Goal: Communication & Community: Answer question/provide support

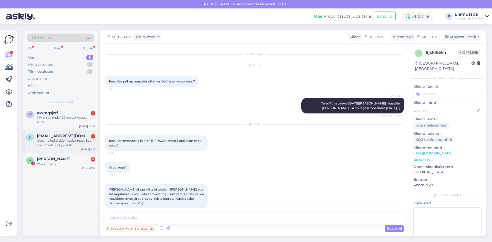
scroll to position [26, 0]
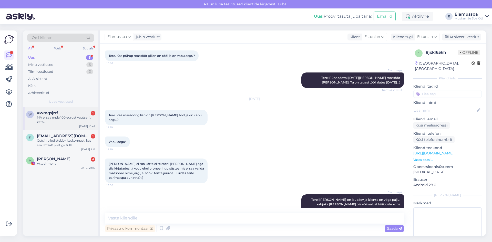
click at [77, 117] on div "MA ei saa enda 100 eurost vautserit kätte" at bounding box center [66, 119] width 58 height 9
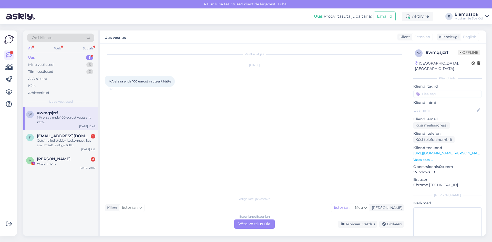
scroll to position [0, 0]
click at [265, 226] on div "Estonian to Estonian Võta vestlus üle" at bounding box center [254, 224] width 41 height 9
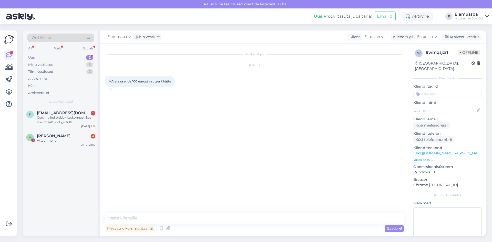
click at [265, 225] on div "Privaatne kommentaar Saada" at bounding box center [254, 229] width 299 height 10
click at [265, 221] on textarea at bounding box center [254, 218] width 299 height 11
type textarea "Tere! Kuidas nii?"
click at [45, 123] on div "Ostsin pileti stebby keskonnast, kas saa lihtsalt piletiga tulla [PERSON_NAME] …" at bounding box center [66, 119] width 58 height 9
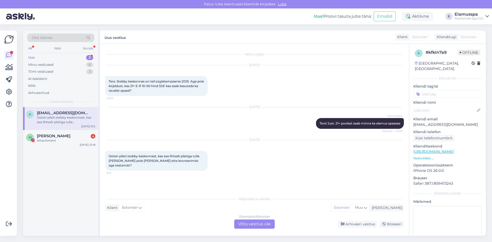
click at [259, 222] on div "Estonian to Estonian Võta vestlus üle" at bounding box center [254, 224] width 41 height 9
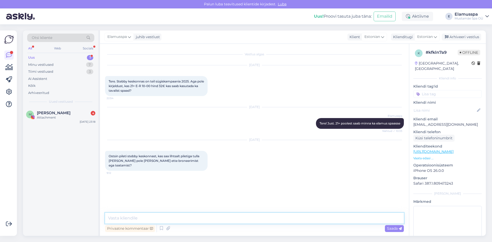
click at [259, 222] on textarea at bounding box center [254, 218] width 299 height 11
type textarea "Ette broneerimist ei [PERSON_NAME] :) Tulete [PERSON_NAME] siin kasutate enda p…"
click at [394, 229] on span "Saada" at bounding box center [394, 228] width 15 height 5
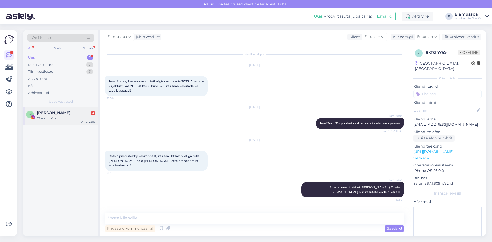
click at [68, 110] on div "M [PERSON_NAME] 4 Attachment [DATE] 23:18" at bounding box center [60, 116] width 75 height 18
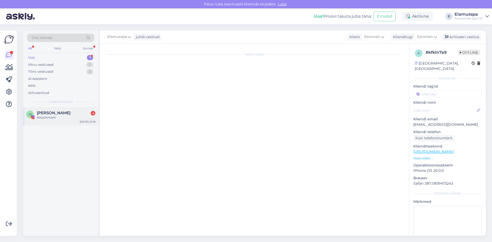
scroll to position [3, 0]
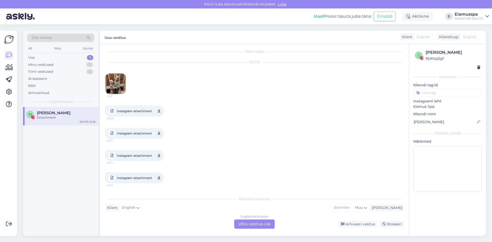
click at [54, 56] on div "Uus 1" at bounding box center [60, 57] width 67 height 7
click at [52, 61] on div "Minu vestlused 7" at bounding box center [60, 64] width 67 height 7
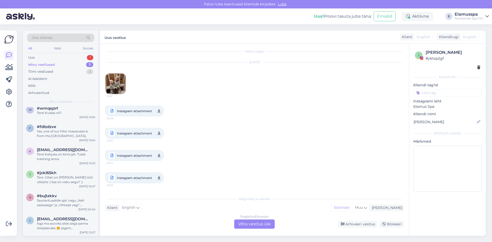
scroll to position [28, 0]
click at [78, 175] on div "#jxkl65kh" at bounding box center [66, 172] width 58 height 5
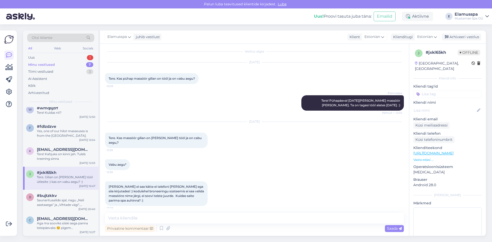
scroll to position [114, 0]
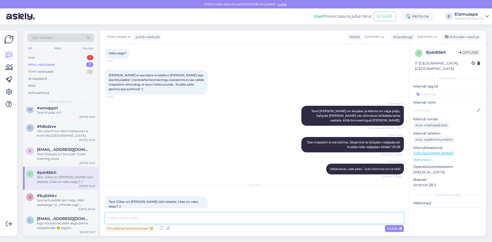
click at [205, 216] on textarea at bounding box center [254, 218] width 299 height 11
type textarea "Tere! Just nii"
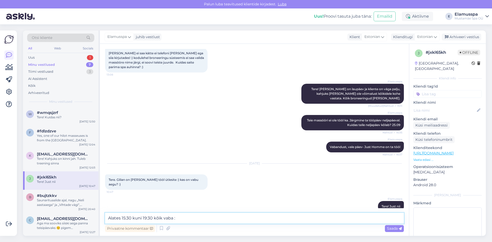
type textarea "Alates 15:30 kuni 19:30 kõik vaba :)"
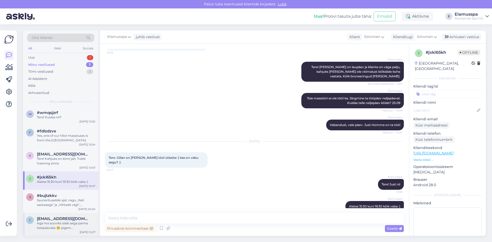
click at [68, 228] on div "Aga ma sooviks siiski aega panna teisipäevaks ☺️ pigem hommiku/lõuna paiku. Nin…" at bounding box center [66, 225] width 58 height 9
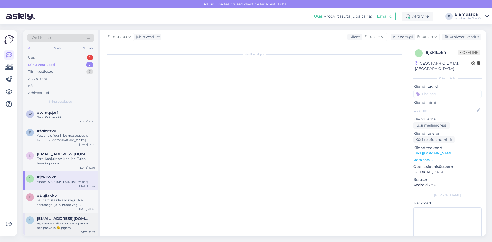
scroll to position [0, 0]
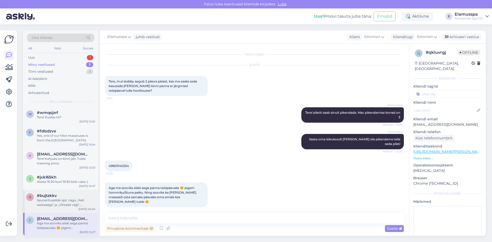
click at [62, 194] on div "#bujtzkkv" at bounding box center [66, 196] width 58 height 5
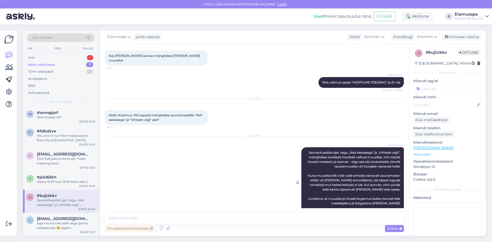
scroll to position [36, 0]
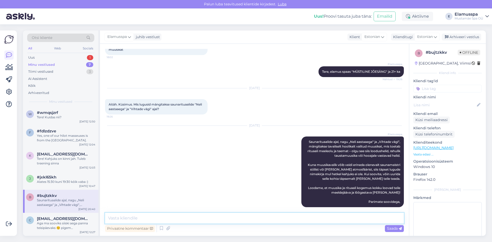
click at [167, 219] on textarea at bounding box center [254, 218] width 299 height 11
type textarea "Tere jälle! Palun kirjutage aadressil [EMAIL_ADDRESS][DOMAIN_NAME] - edastame T…"
click at [388, 229] on span "Saada" at bounding box center [394, 228] width 15 height 5
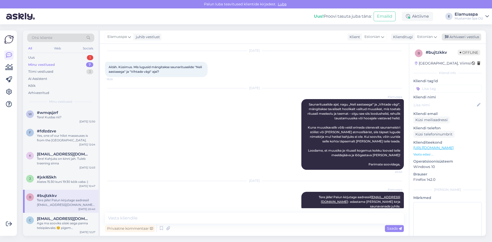
click at [464, 37] on div "Arhiveeri vestlus" at bounding box center [461, 37] width 39 height 7
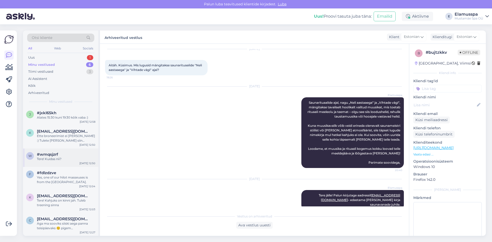
scroll to position [0, 0]
